Goal: Transaction & Acquisition: Purchase product/service

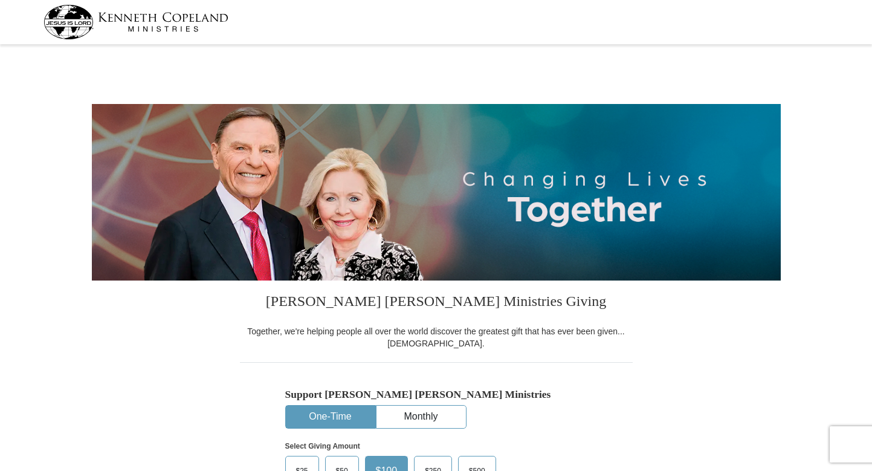
select select "CA"
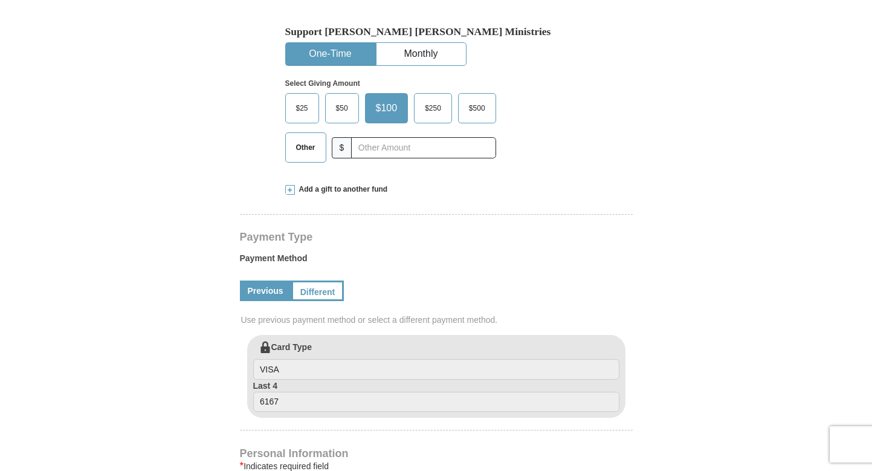
scroll to position [423, 0]
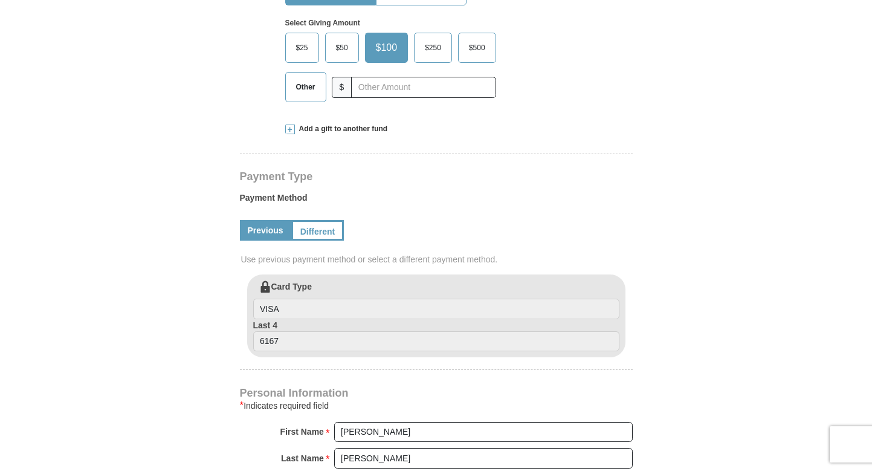
click at [357, 284] on label "Card Type VISA" at bounding box center [436, 299] width 366 height 39
click at [357, 299] on input "VISA" at bounding box center [436, 309] width 366 height 21
click at [354, 281] on label "Card Type VISA" at bounding box center [436, 299] width 366 height 39
click at [354, 299] on input "VISA" at bounding box center [436, 309] width 366 height 21
click at [326, 224] on link "Different" at bounding box center [316, 230] width 51 height 21
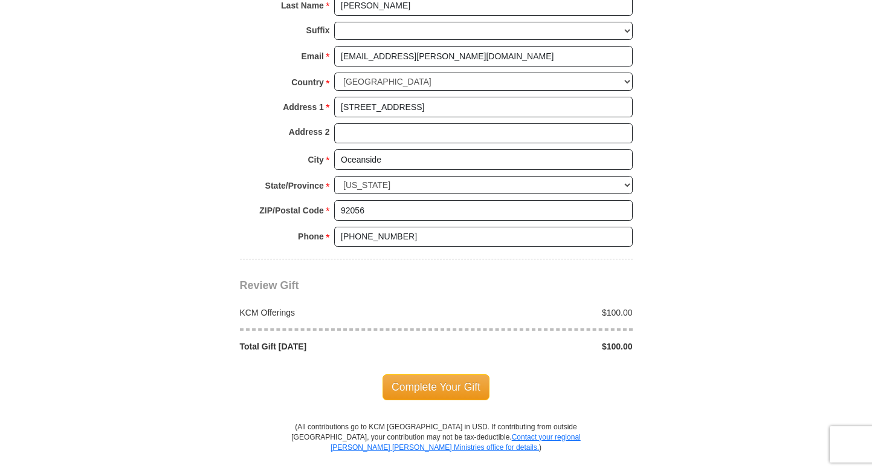
scroll to position [1028, 0]
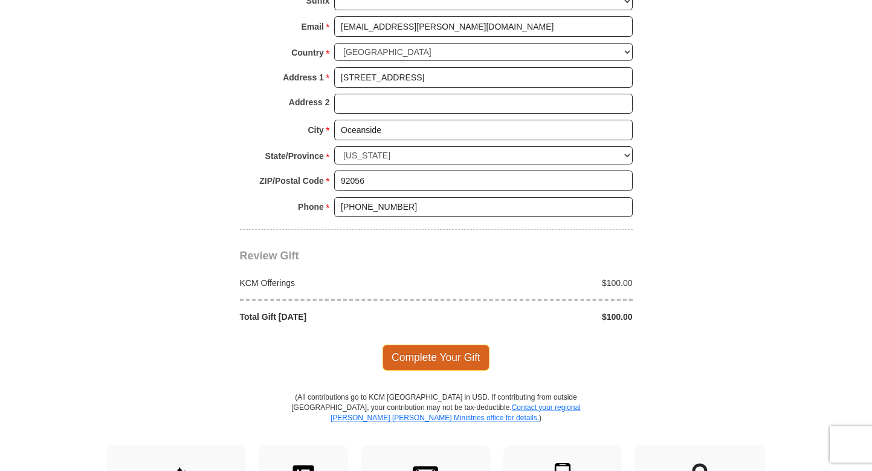
click at [452, 354] on span "Complete Your Gift" at bounding box center [436, 357] width 107 height 25
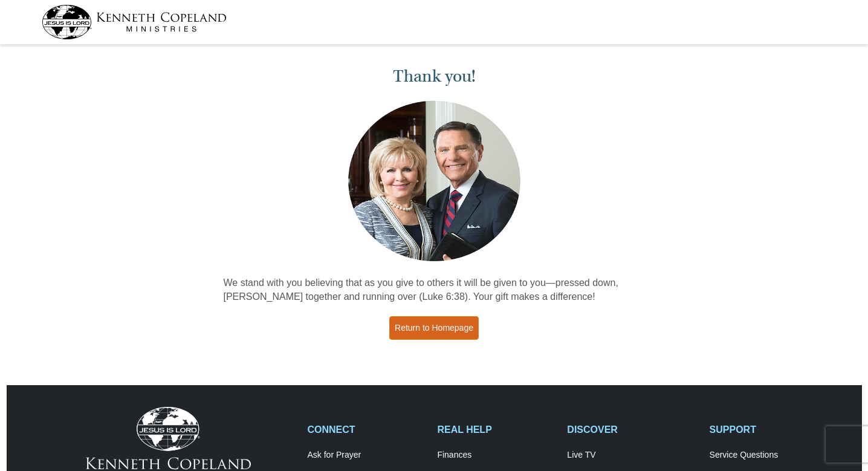
click at [446, 334] on link "Return to Homepage" at bounding box center [433, 328] width 89 height 24
